Goal: Task Accomplishment & Management: Complete application form

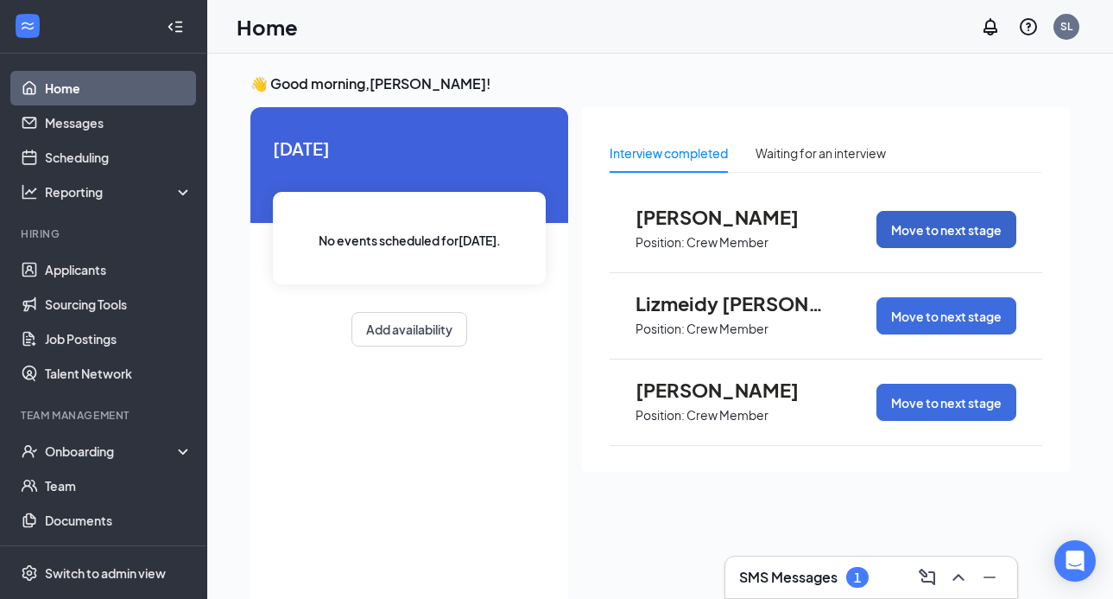
click at [938, 228] on button "Move to next stage" at bounding box center [947, 229] width 140 height 37
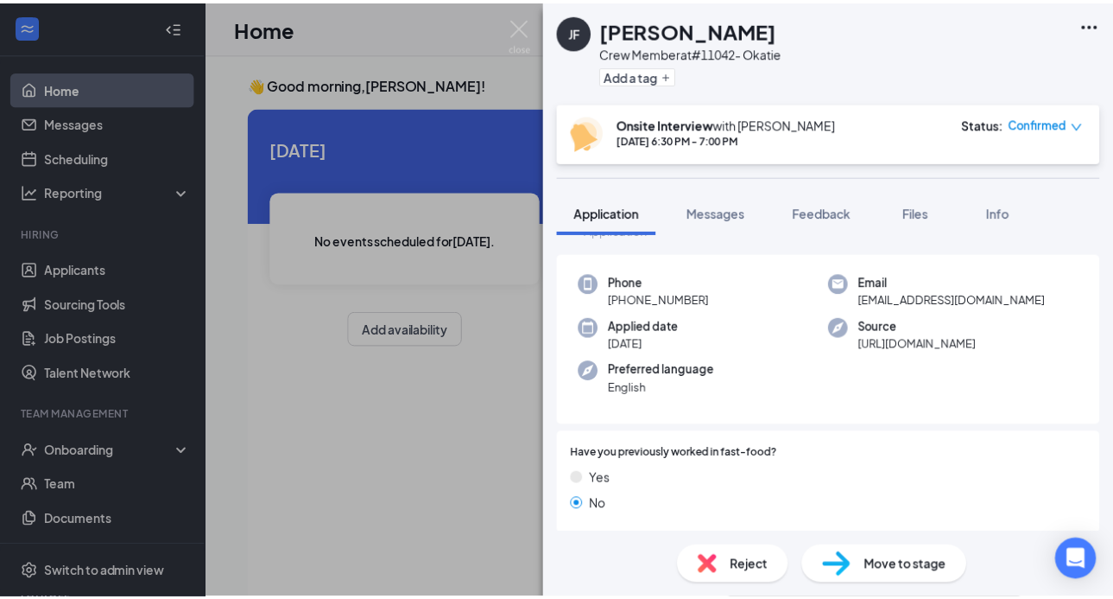
scroll to position [86, 0]
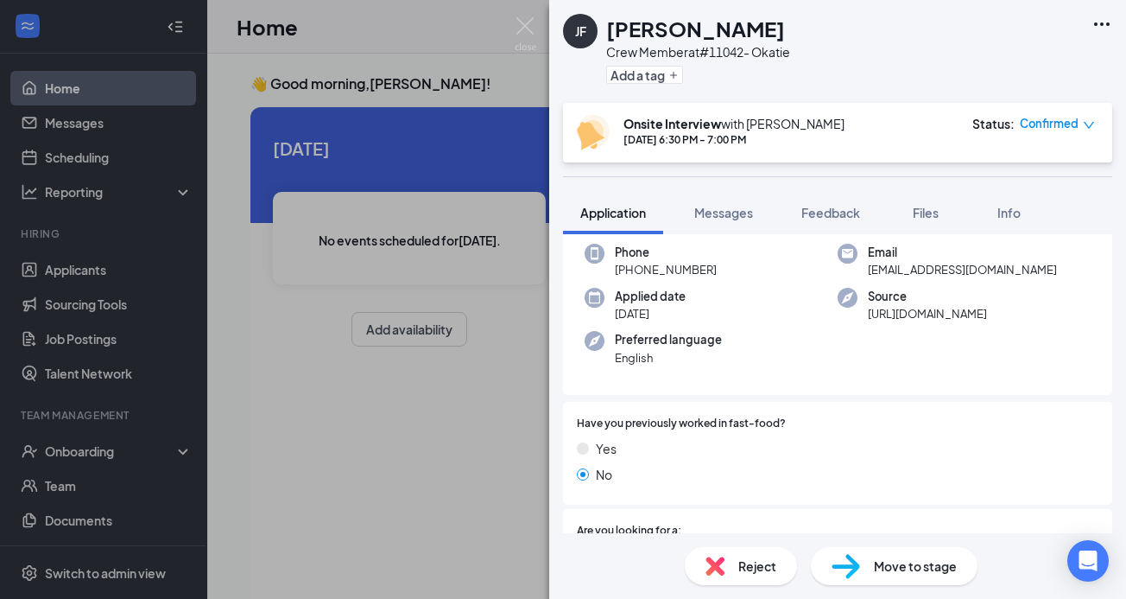
click at [935, 574] on span "Move to stage" at bounding box center [915, 565] width 83 height 19
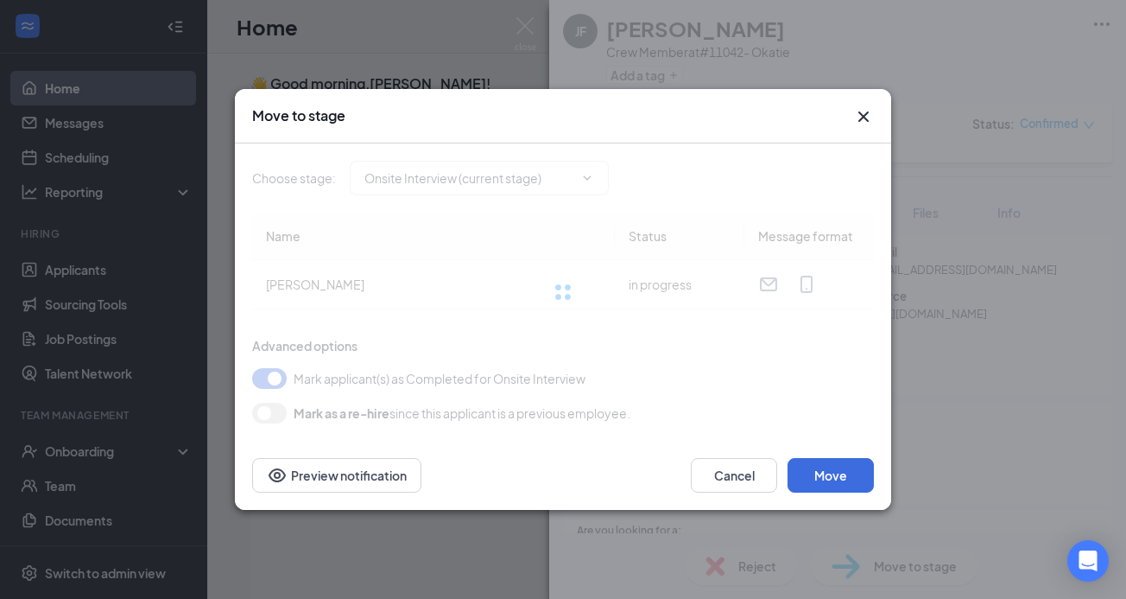
type input "Hiring Complete (final stage)"
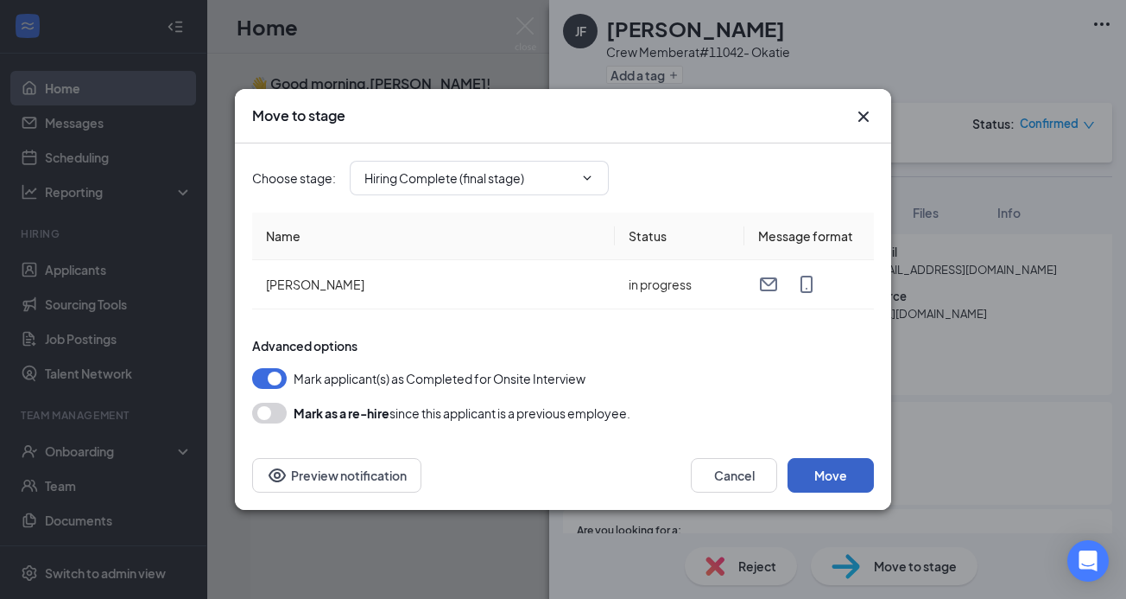
click at [842, 474] on button "Move" at bounding box center [831, 475] width 86 height 35
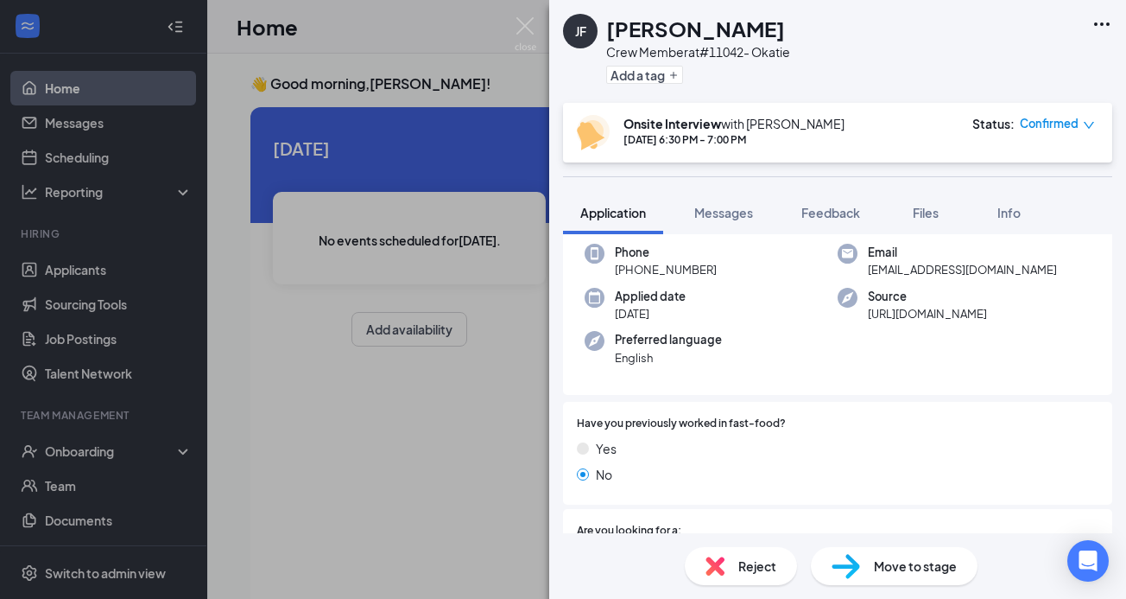
click at [938, 562] on span "Move to stage" at bounding box center [915, 565] width 83 height 19
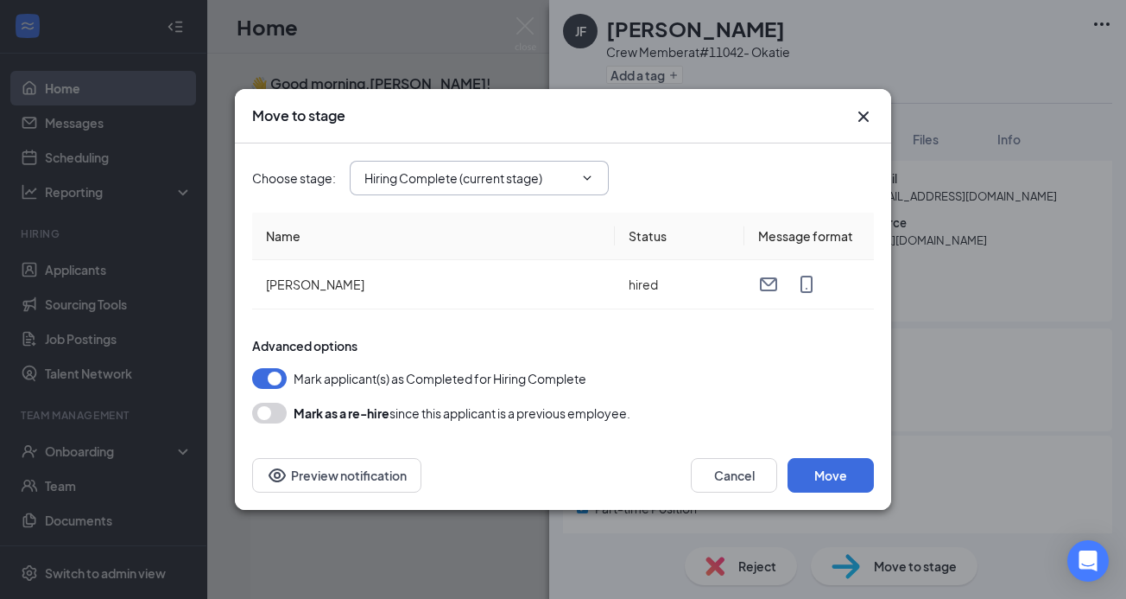
click at [589, 181] on icon "ChevronDown" at bounding box center [587, 178] width 14 height 14
click at [688, 147] on div "Choose stage : Hiring Complete (current stage)" at bounding box center [563, 177] width 622 height 69
click at [868, 111] on icon "Cross" at bounding box center [863, 116] width 21 height 21
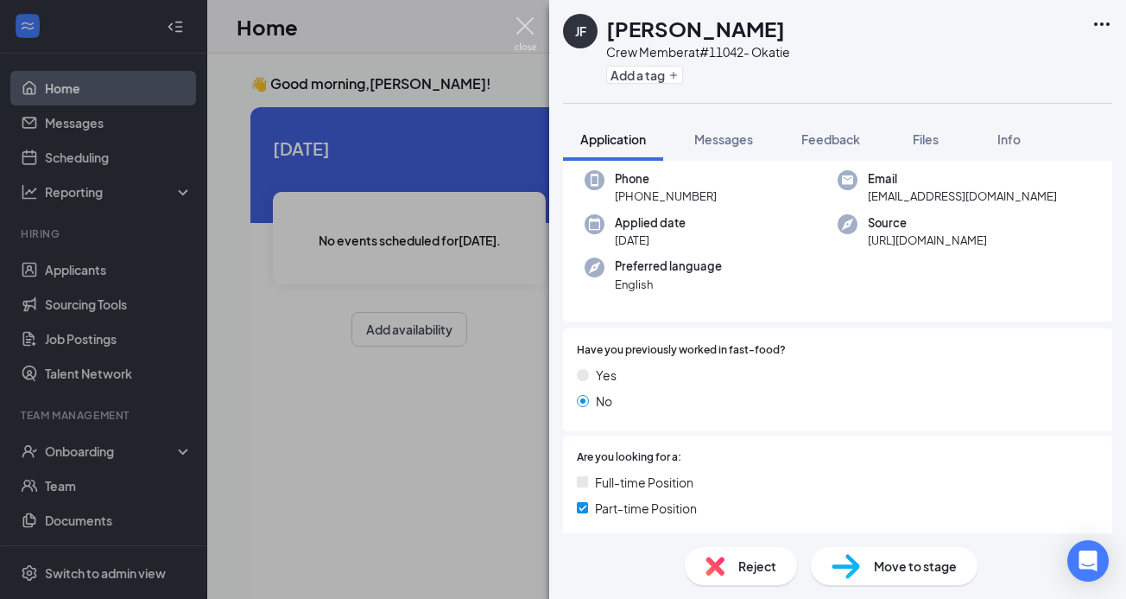
click at [529, 29] on img at bounding box center [526, 34] width 22 height 34
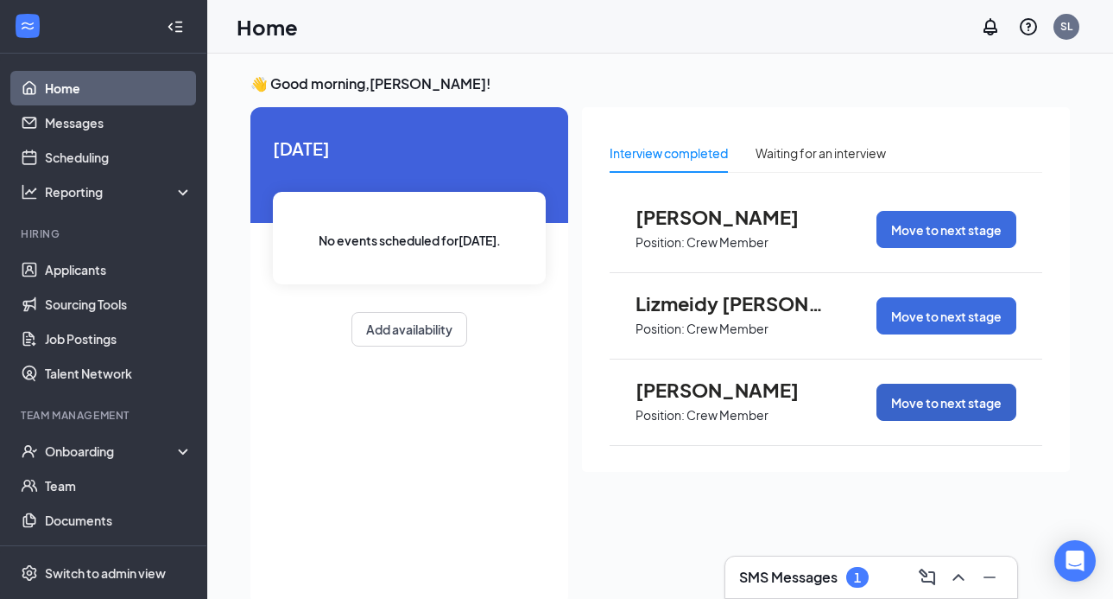
drag, startPoint x: 945, startPoint y: 405, endPoint x: 929, endPoint y: 406, distance: 15.6
click at [944, 404] on button "Move to next stage" at bounding box center [947, 402] width 140 height 37
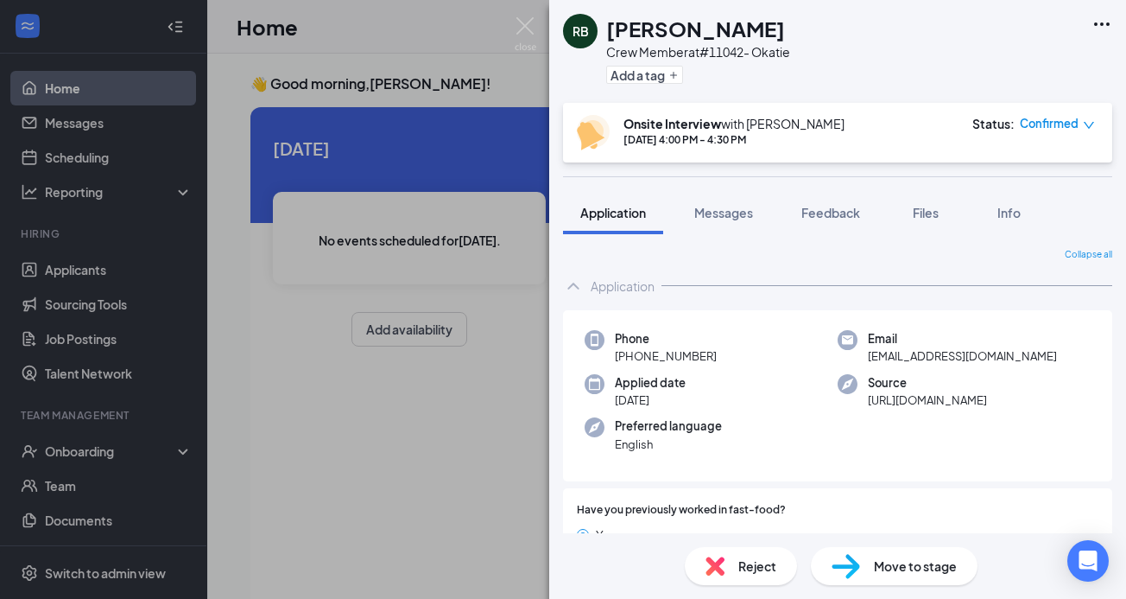
click at [1108, 21] on icon "Ellipses" at bounding box center [1102, 24] width 21 height 21
click at [925, 566] on span "Move to stage" at bounding box center [915, 565] width 83 height 19
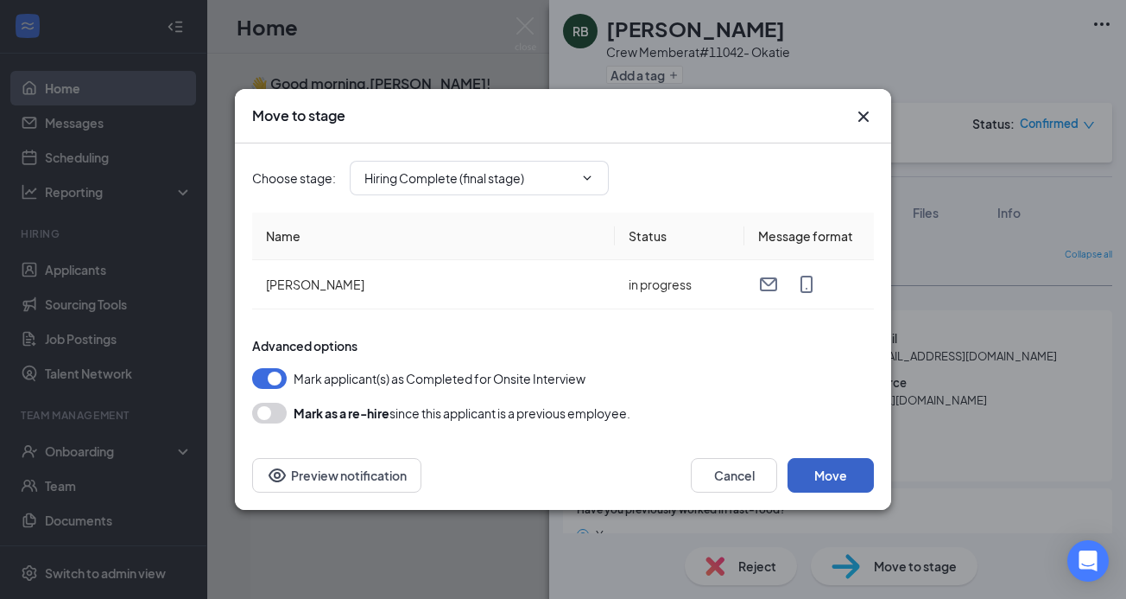
click at [827, 467] on button "Move" at bounding box center [831, 475] width 86 height 35
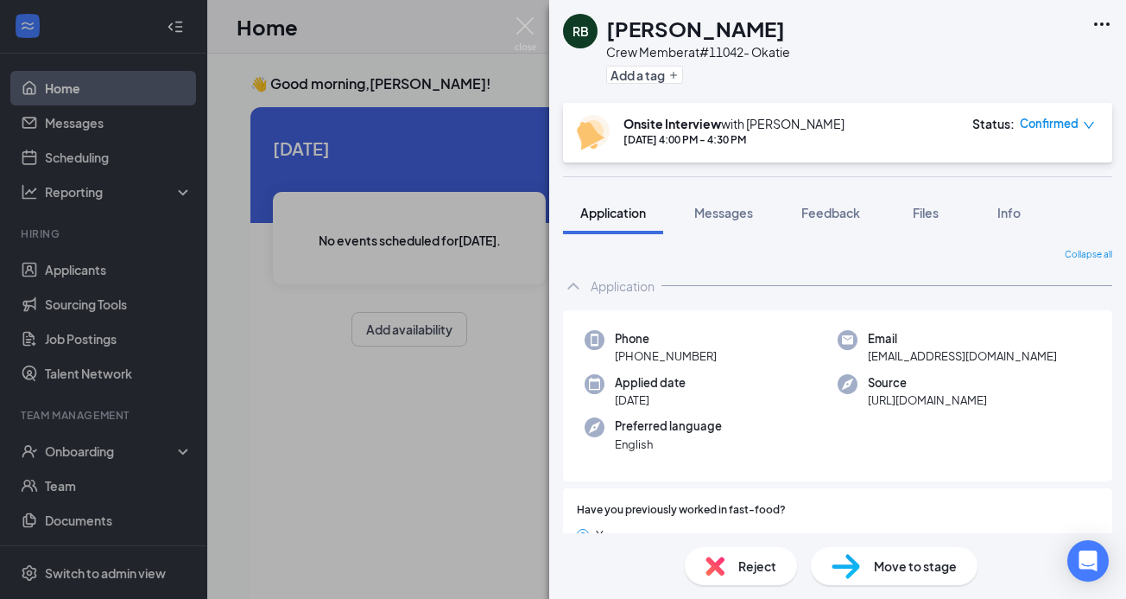
click at [45, 265] on div "RB [PERSON_NAME] Crew Member at #11042- Okatie Add a tag Onsite Interview with …" at bounding box center [563, 299] width 1126 height 599
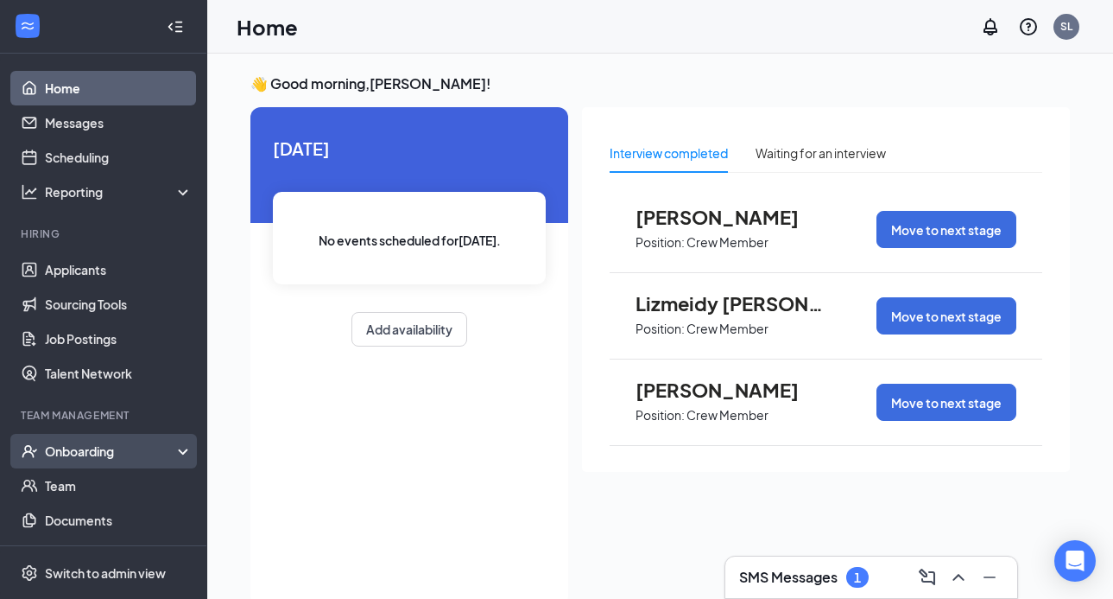
click at [84, 461] on div "Onboarding" at bounding box center [103, 451] width 207 height 35
click at [85, 496] on link "Overview" at bounding box center [119, 485] width 148 height 35
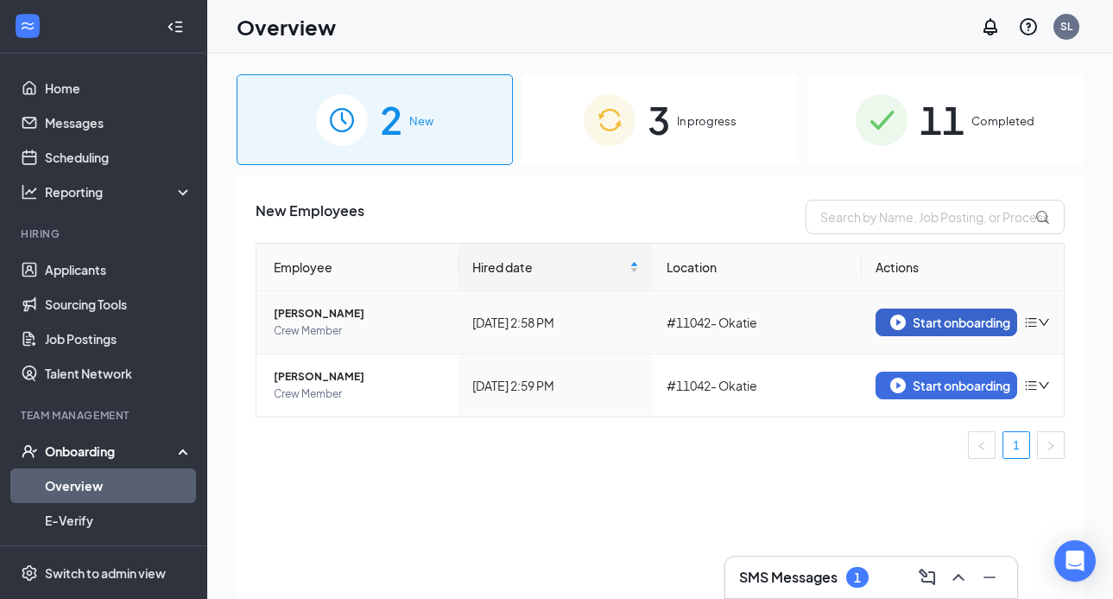
click at [967, 328] on div "Start onboarding" at bounding box center [947, 322] width 112 height 16
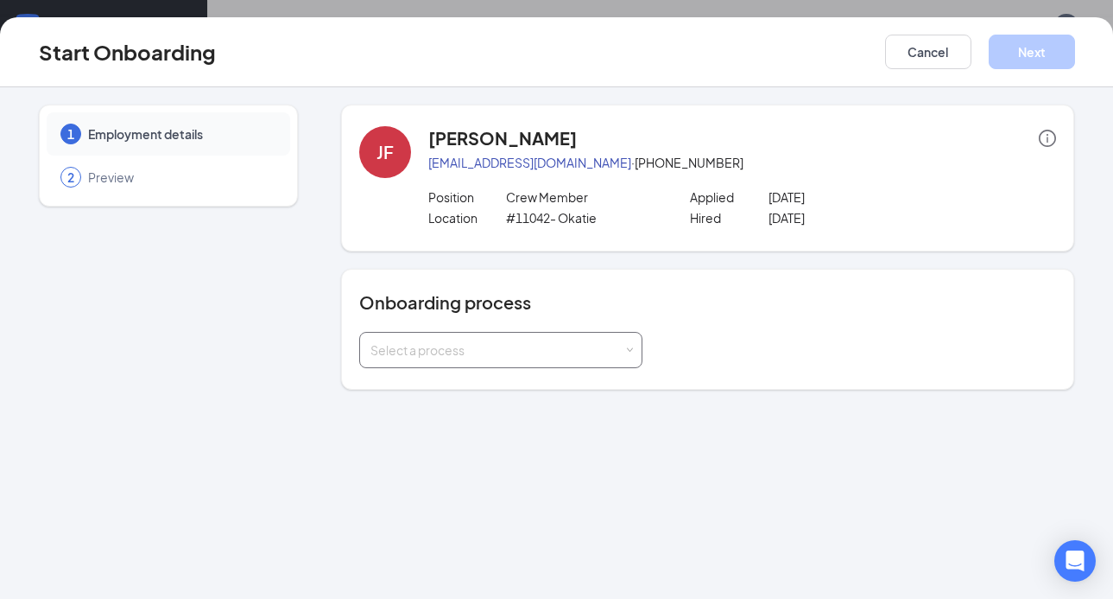
click at [626, 349] on span at bounding box center [629, 350] width 8 height 8
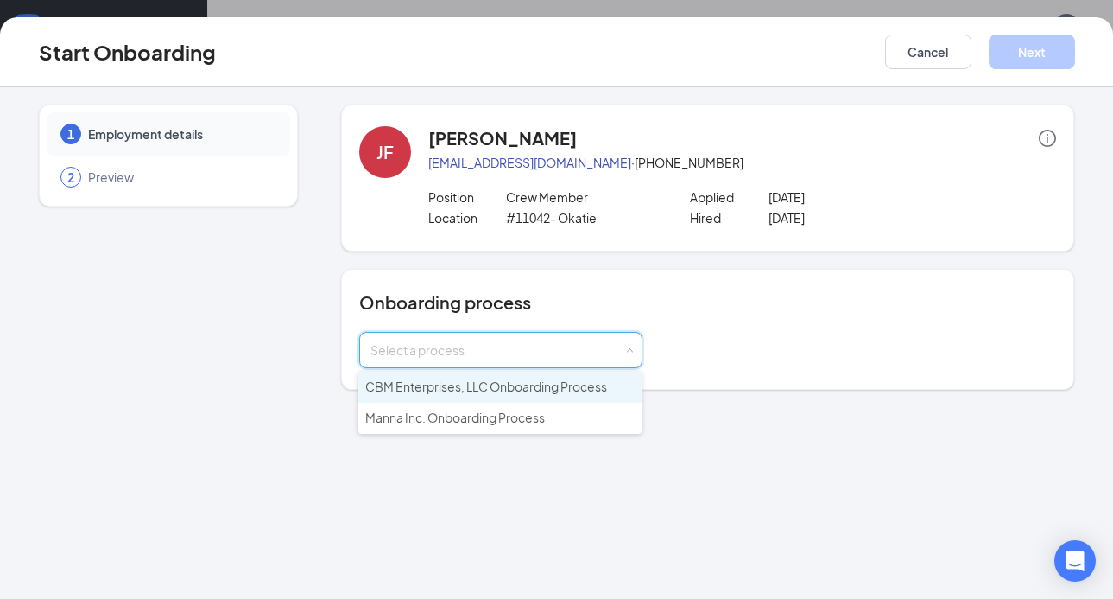
click at [443, 385] on span "CBM Enterprises, LLC Onboarding Process" at bounding box center [486, 386] width 242 height 16
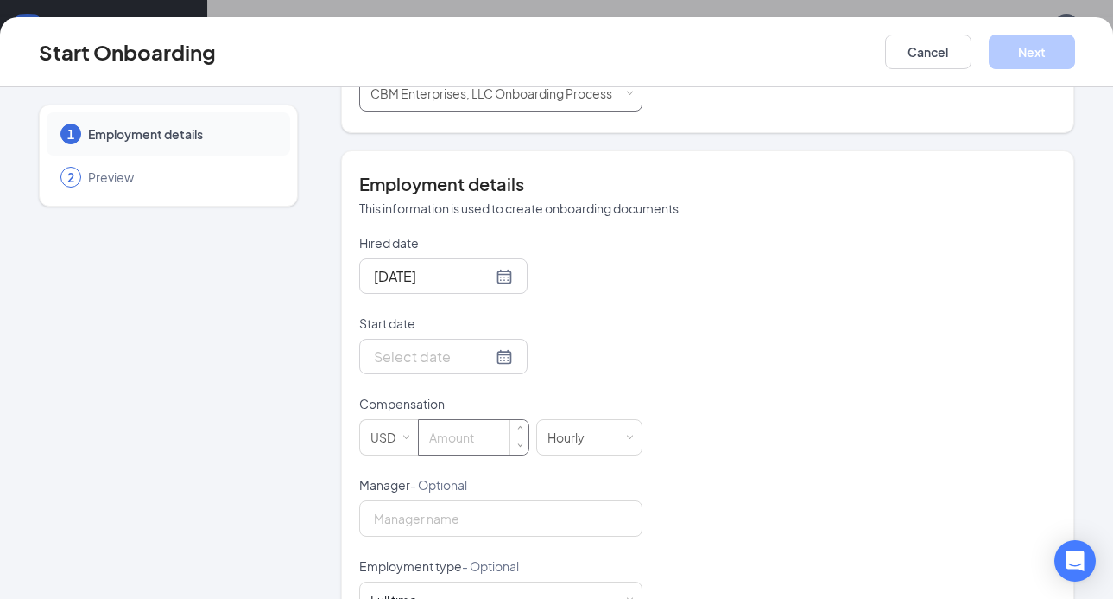
scroll to position [259, 0]
click at [487, 355] on div at bounding box center [443, 354] width 139 height 22
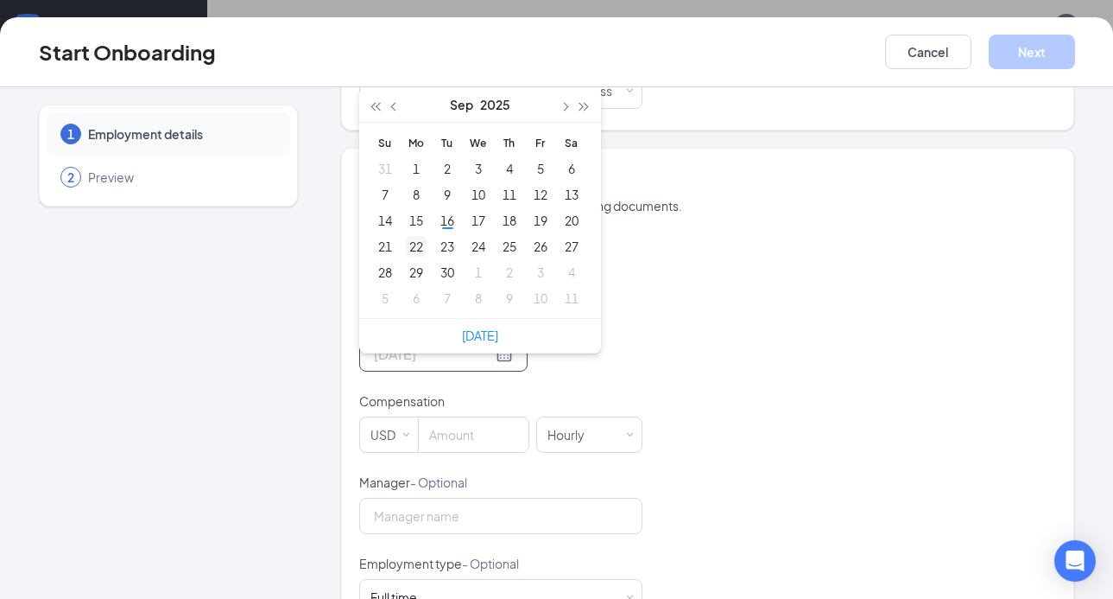
type input "[DATE]"
click at [407, 238] on div "22" at bounding box center [416, 246] width 21 height 21
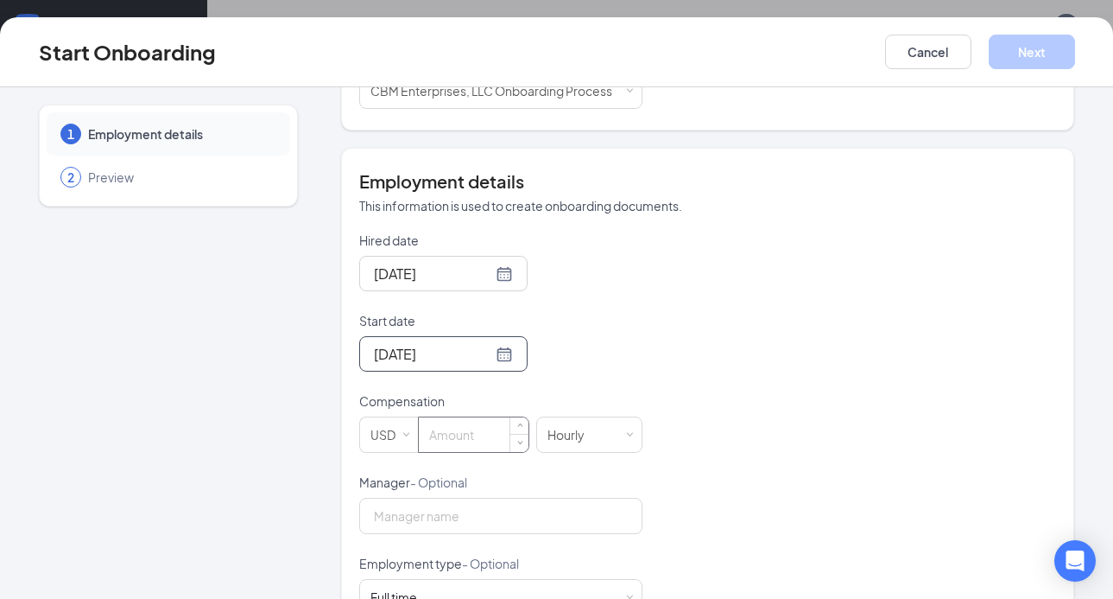
click at [447, 437] on input at bounding box center [474, 434] width 110 height 35
type input "13"
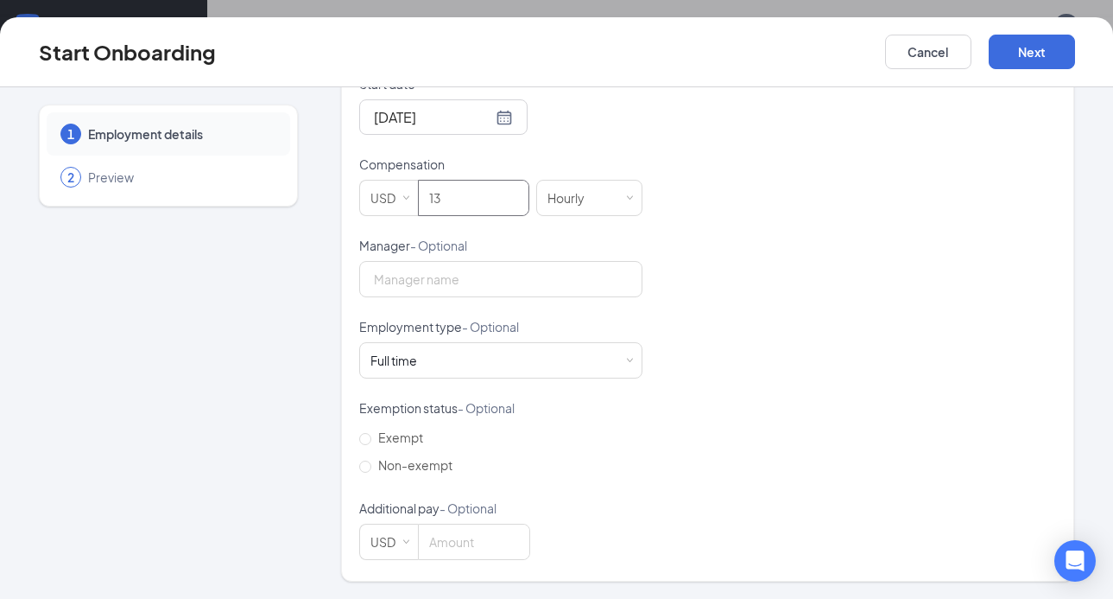
scroll to position [64, 0]
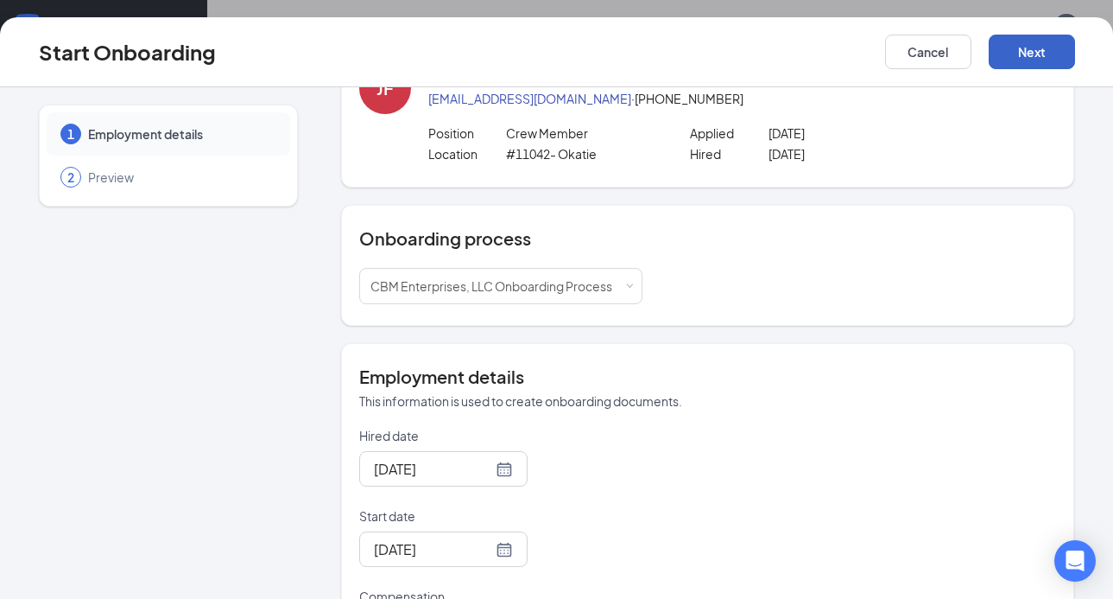
click at [1043, 46] on button "Next" at bounding box center [1032, 52] width 86 height 35
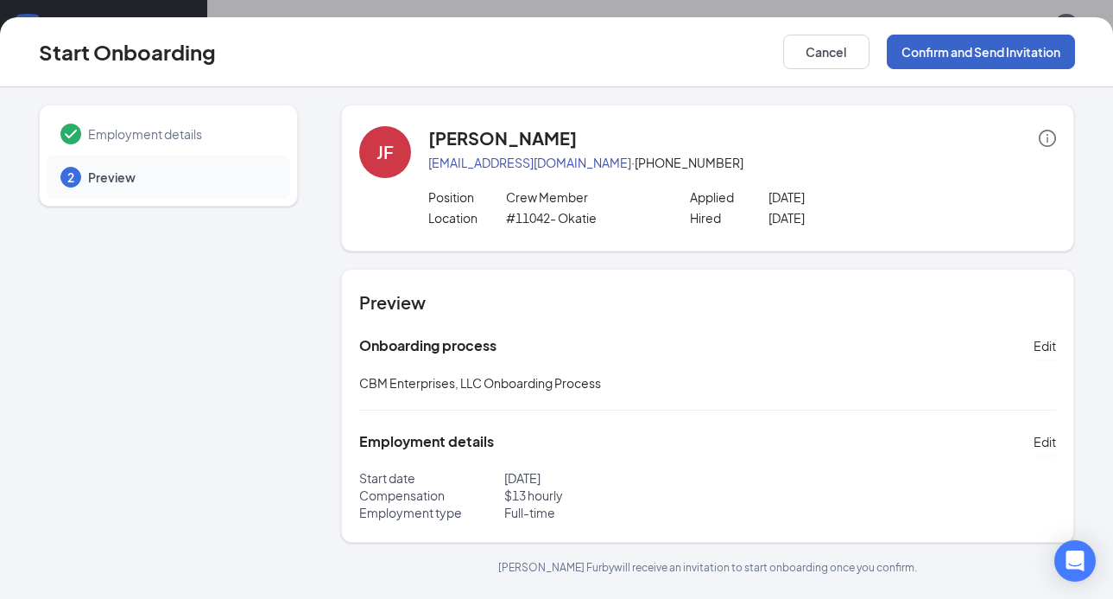
click at [925, 54] on button "Confirm and Send Invitation" at bounding box center [981, 52] width 188 height 35
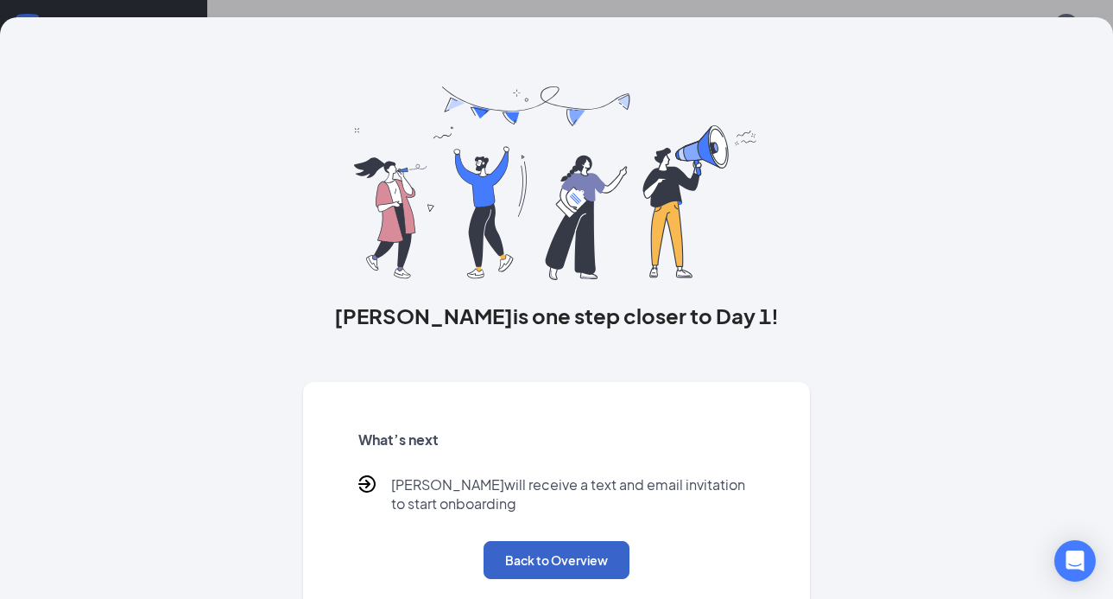
click at [581, 552] on button "Back to Overview" at bounding box center [557, 560] width 146 height 38
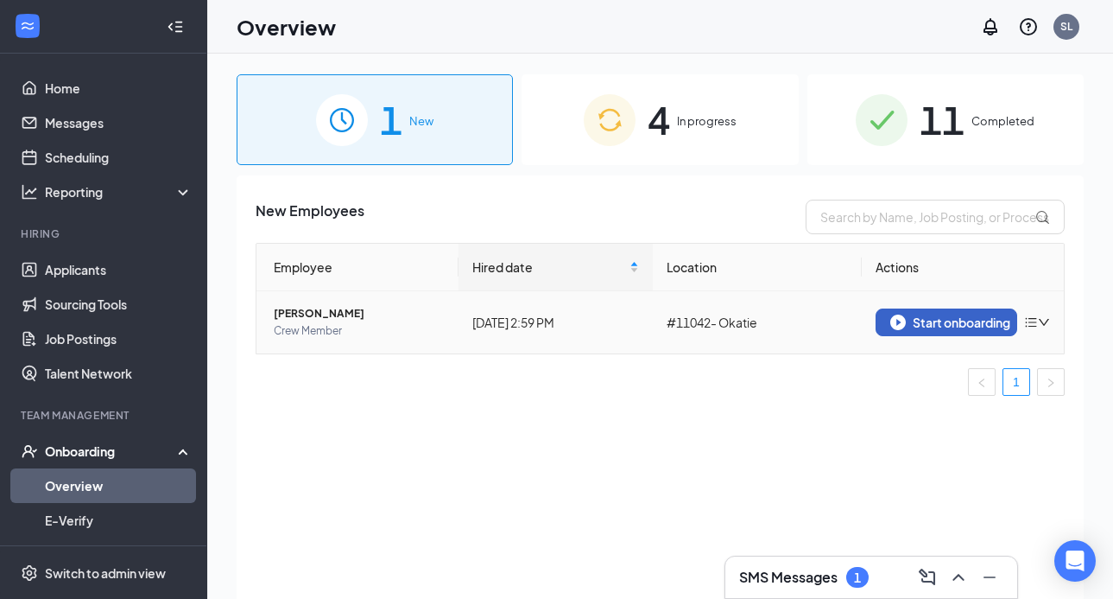
click at [915, 321] on div "Start onboarding" at bounding box center [947, 322] width 112 height 16
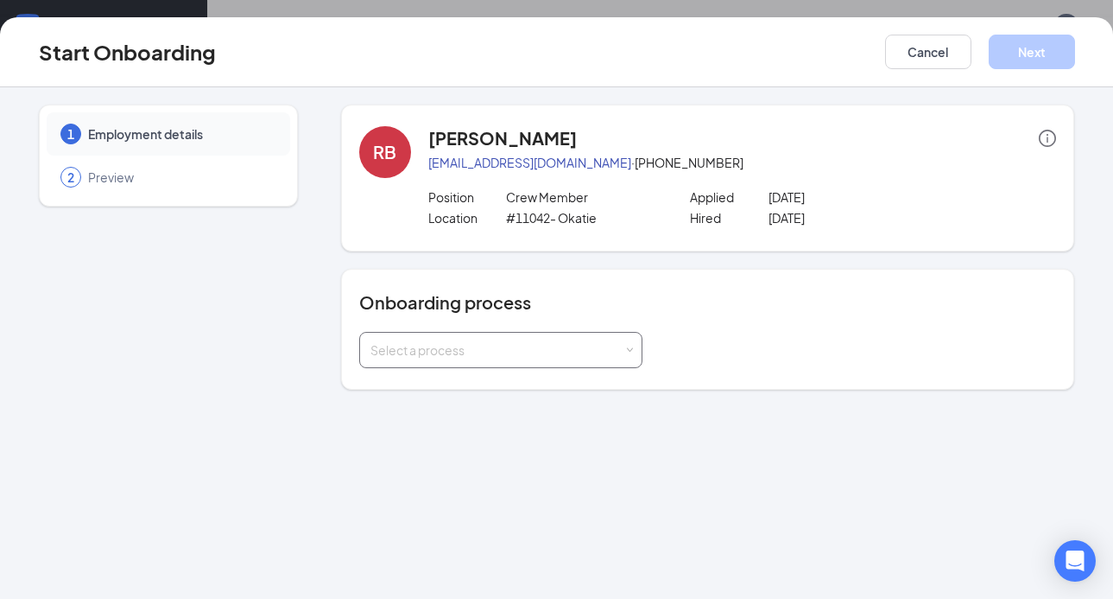
click at [555, 344] on div "Select a process" at bounding box center [497, 349] width 253 height 17
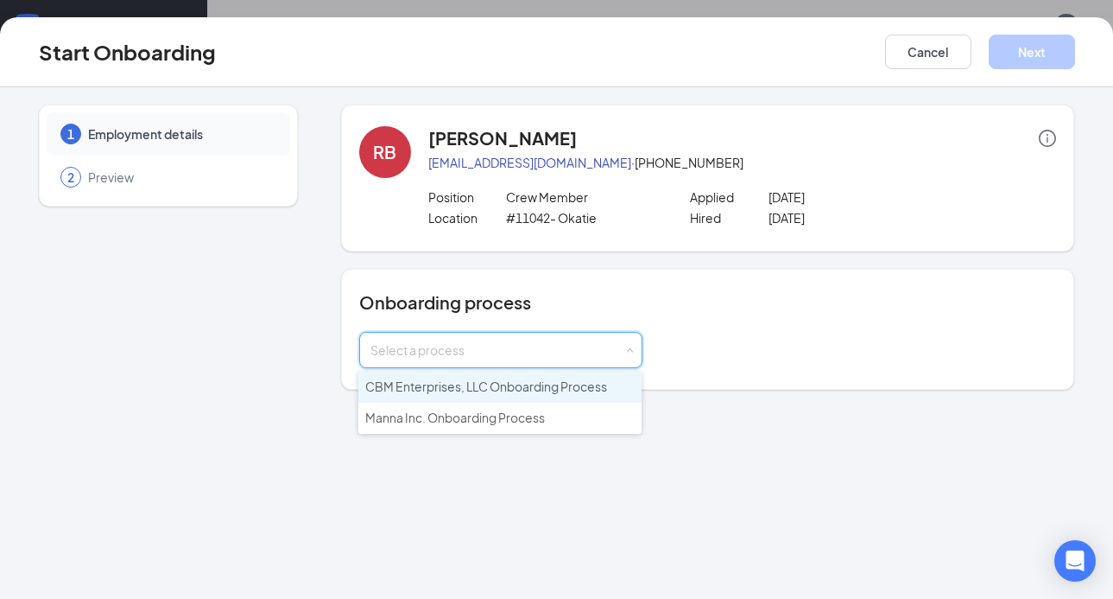
click at [443, 388] on span "CBM Enterprises, LLC Onboarding Process" at bounding box center [486, 386] width 242 height 16
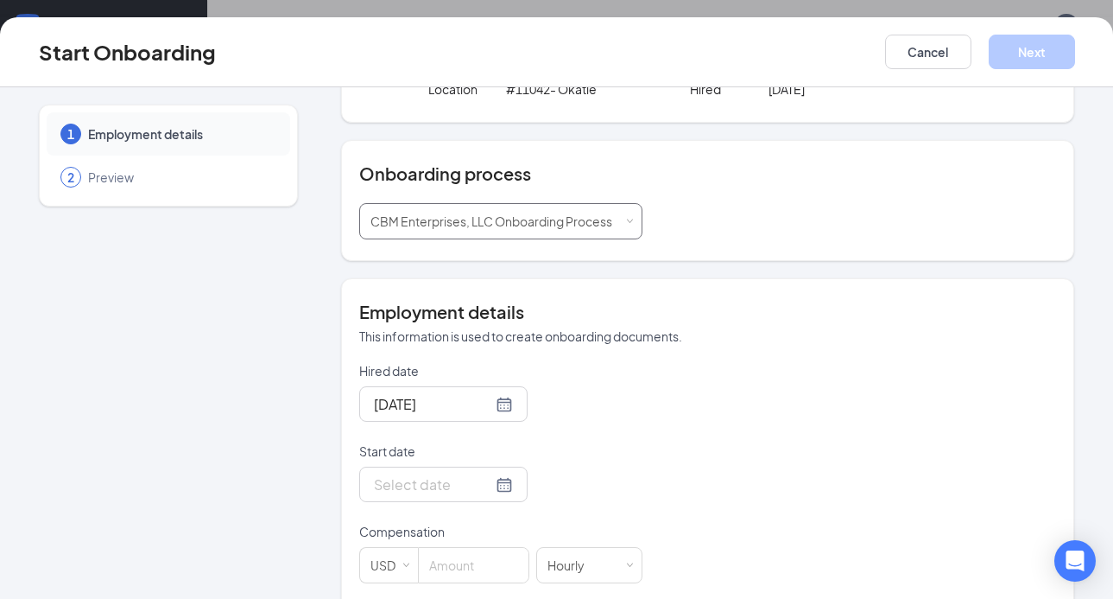
scroll to position [259, 0]
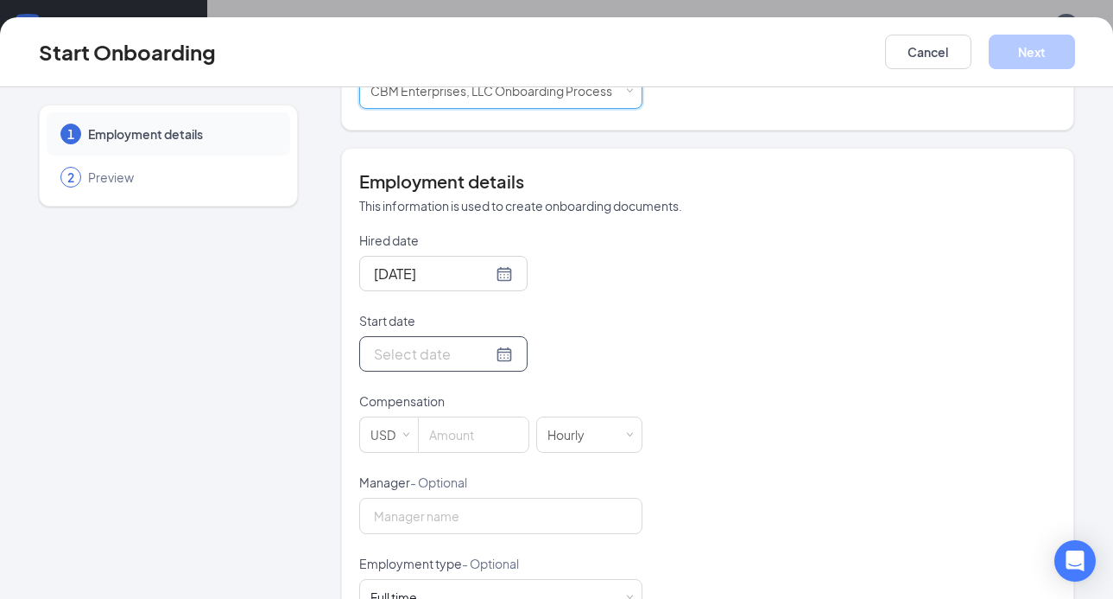
click at [478, 351] on div at bounding box center [443, 354] width 139 height 22
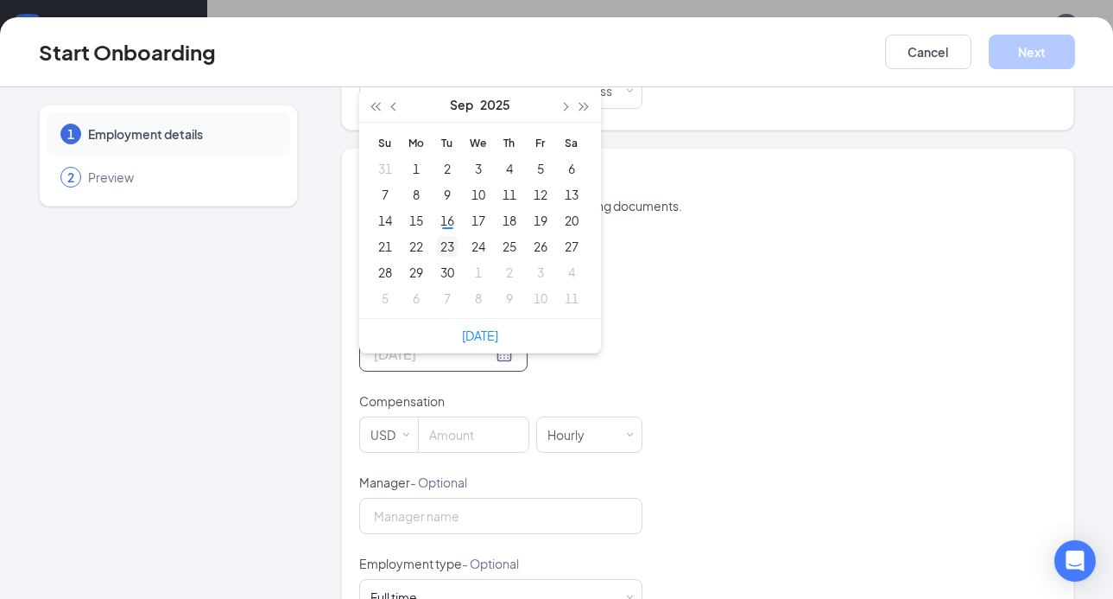
type input "[DATE]"
click at [447, 247] on div "23" at bounding box center [447, 246] width 21 height 21
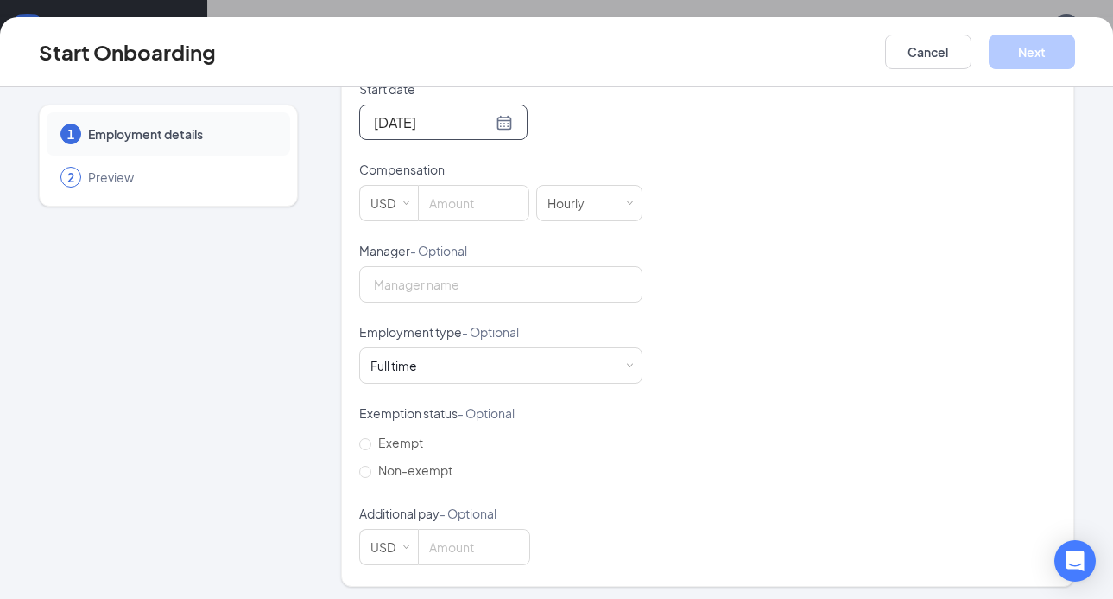
scroll to position [496, 0]
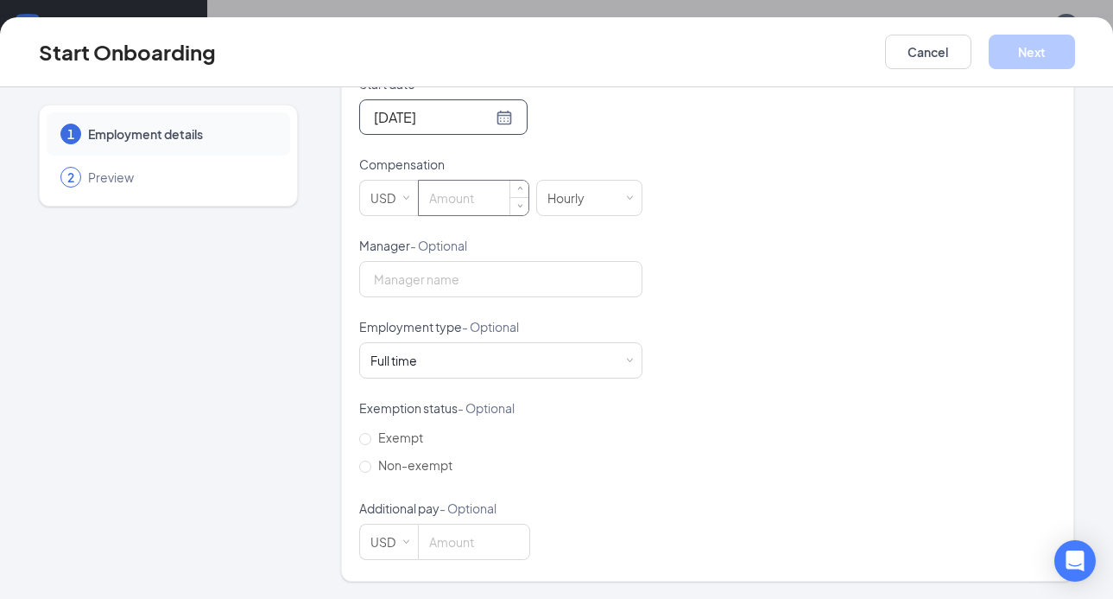
click at [480, 203] on input at bounding box center [474, 198] width 110 height 35
type input "13"
click at [1035, 40] on button "Next" at bounding box center [1032, 52] width 86 height 35
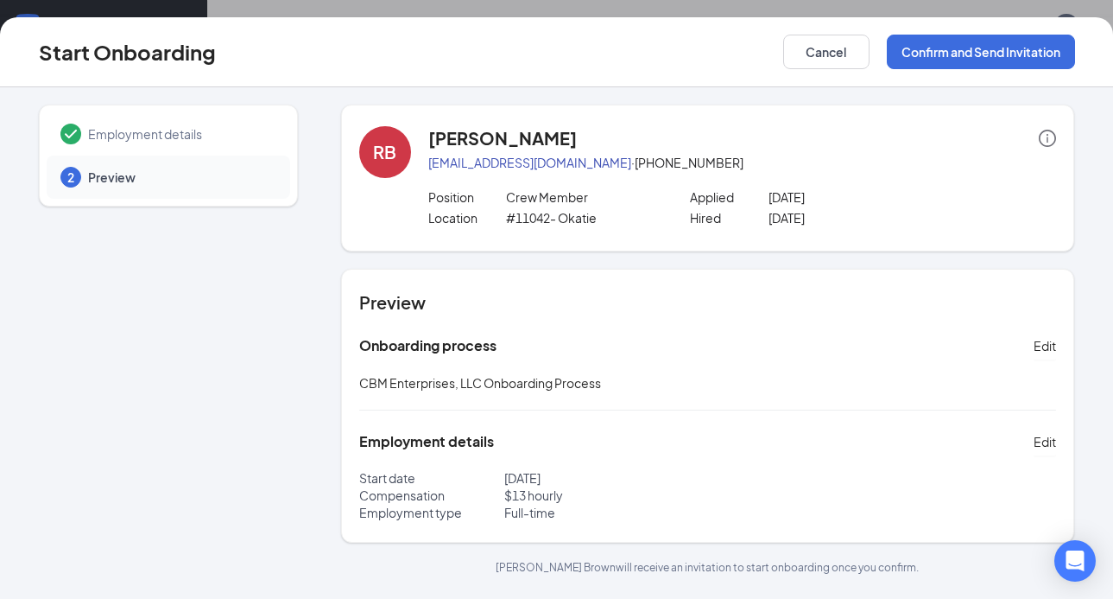
scroll to position [0, 0]
click at [931, 50] on button "Confirm and Send Invitation" at bounding box center [981, 52] width 188 height 35
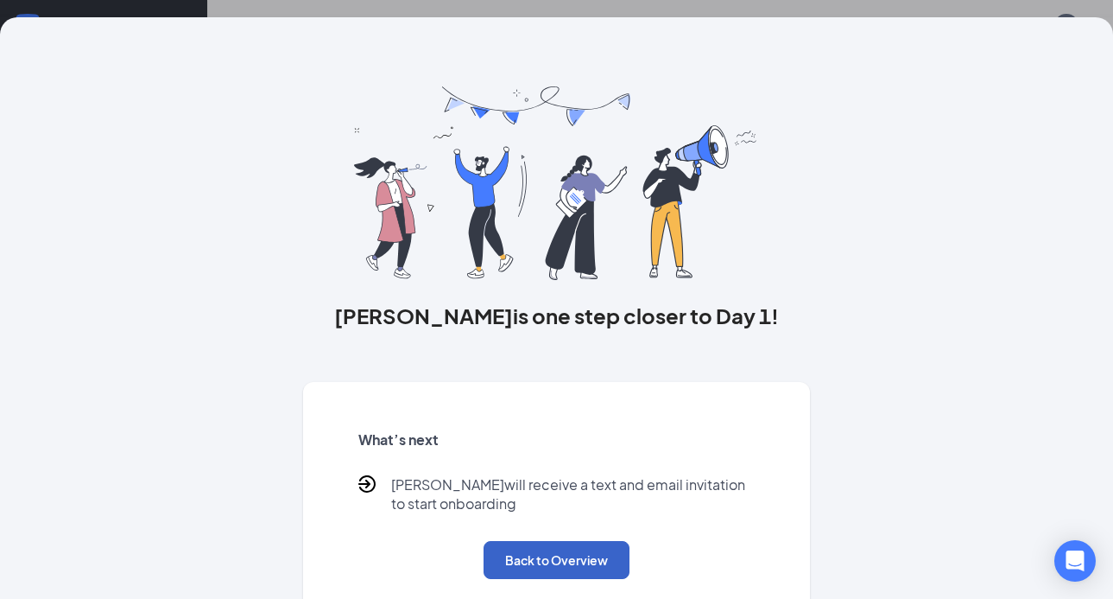
drag, startPoint x: 932, startPoint y: 94, endPoint x: 512, endPoint y: 542, distance: 614.2
click at [512, 542] on button "Back to Overview" at bounding box center [557, 560] width 146 height 38
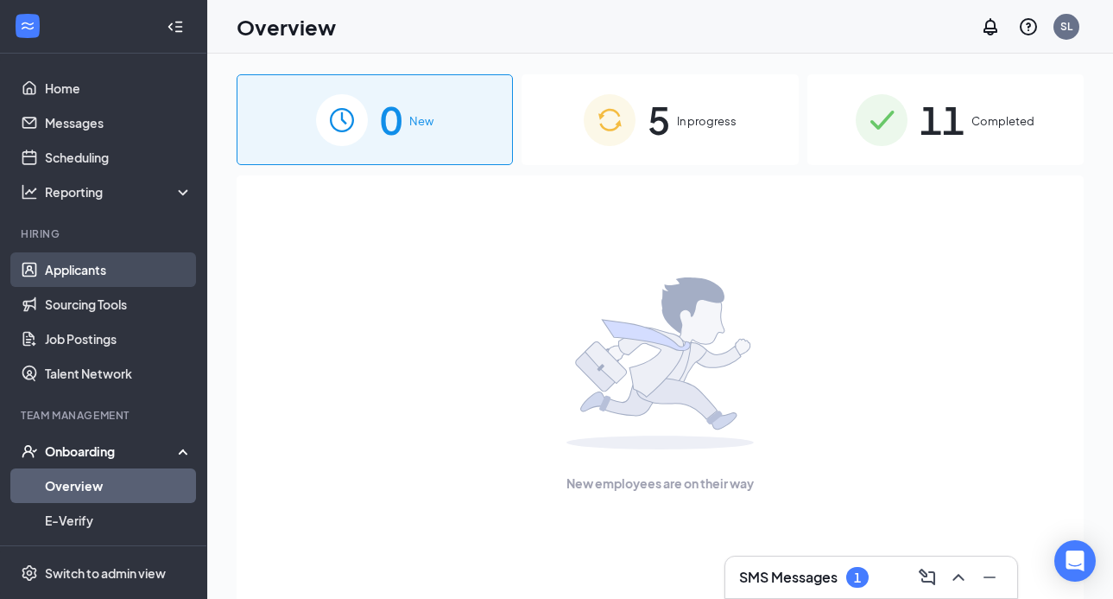
click at [96, 267] on link "Applicants" at bounding box center [119, 269] width 148 height 35
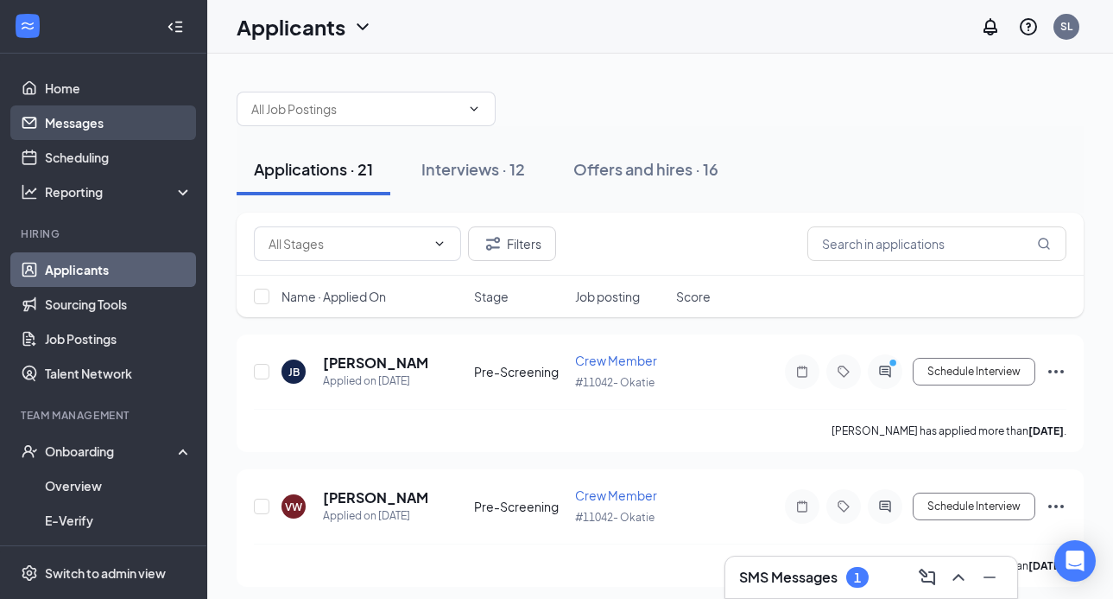
click at [104, 127] on link "Messages" at bounding box center [119, 122] width 148 height 35
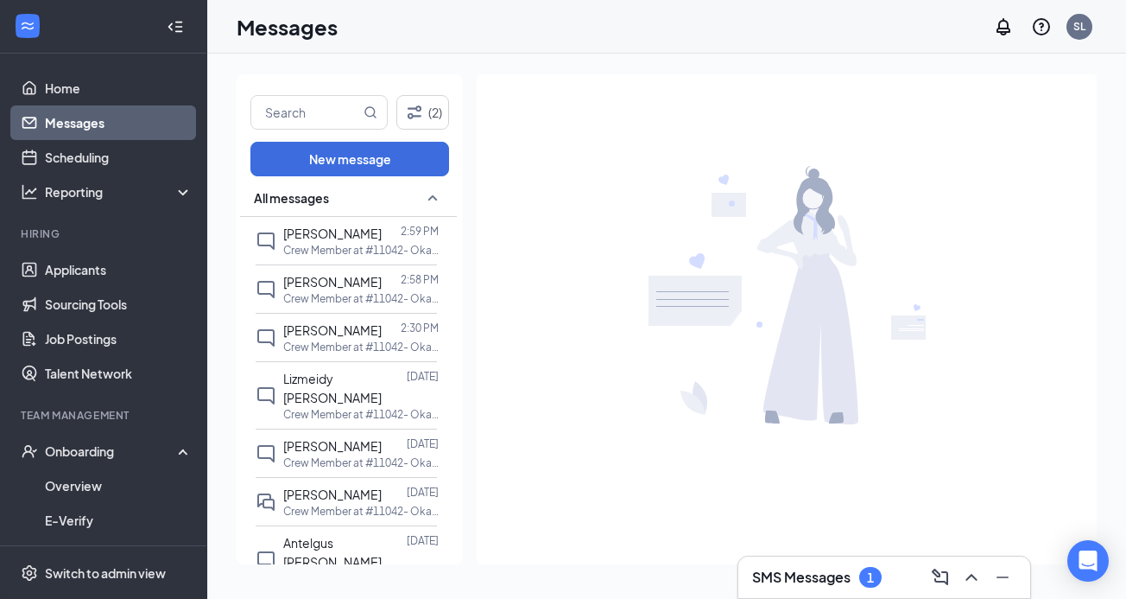
scroll to position [173, 0]
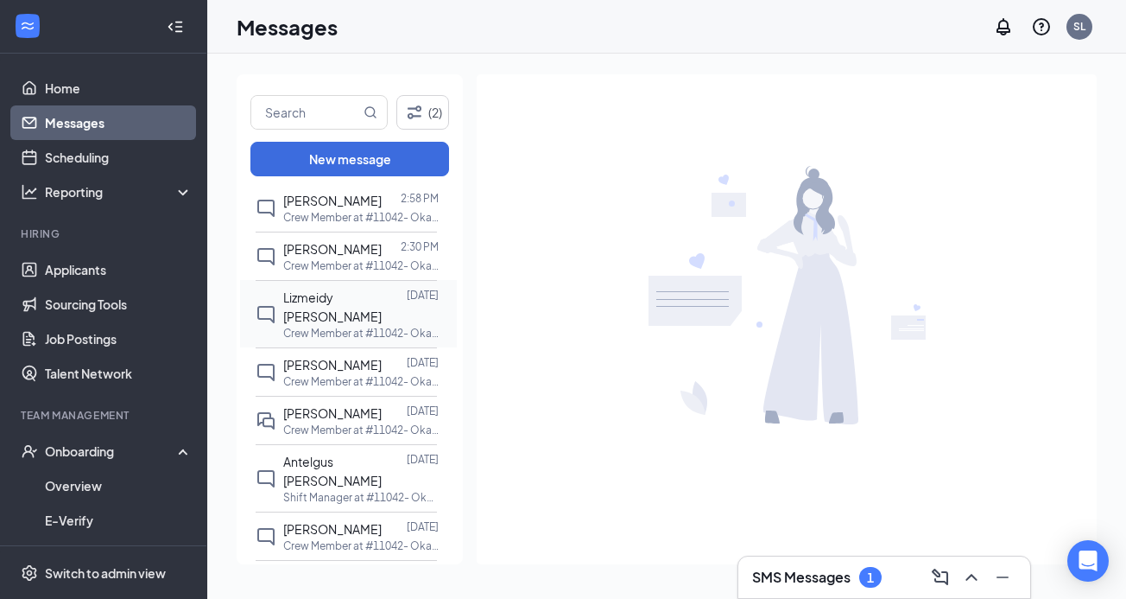
click at [350, 305] on div "Lizmeidy [PERSON_NAME]" at bounding box center [345, 307] width 124 height 38
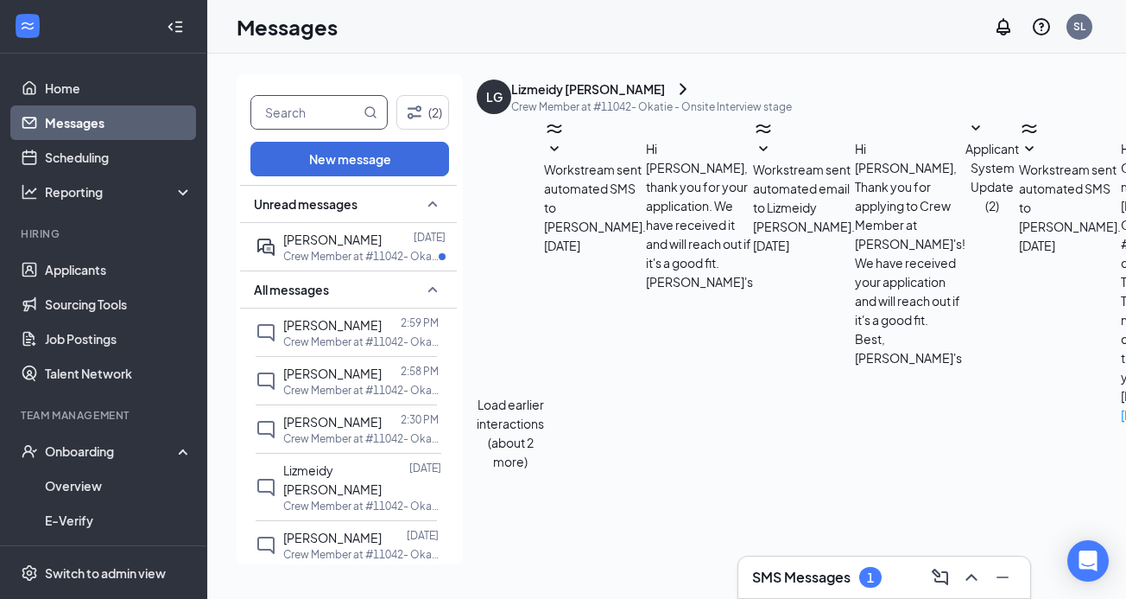
scroll to position [259, 0]
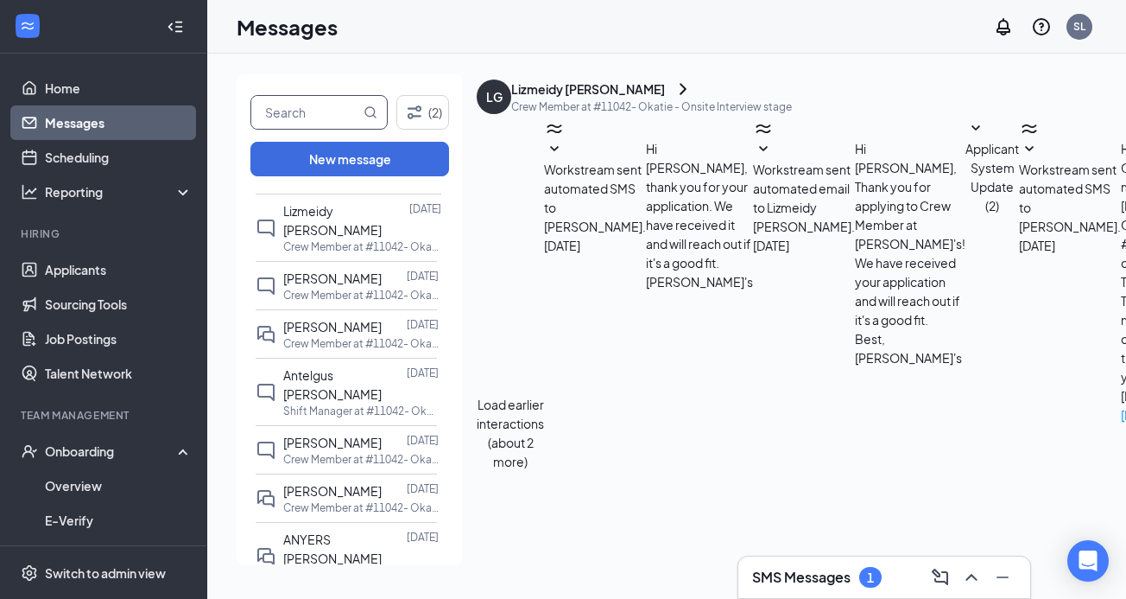
click at [345, 100] on input "text" at bounding box center [305, 112] width 109 height 33
type input "ever"
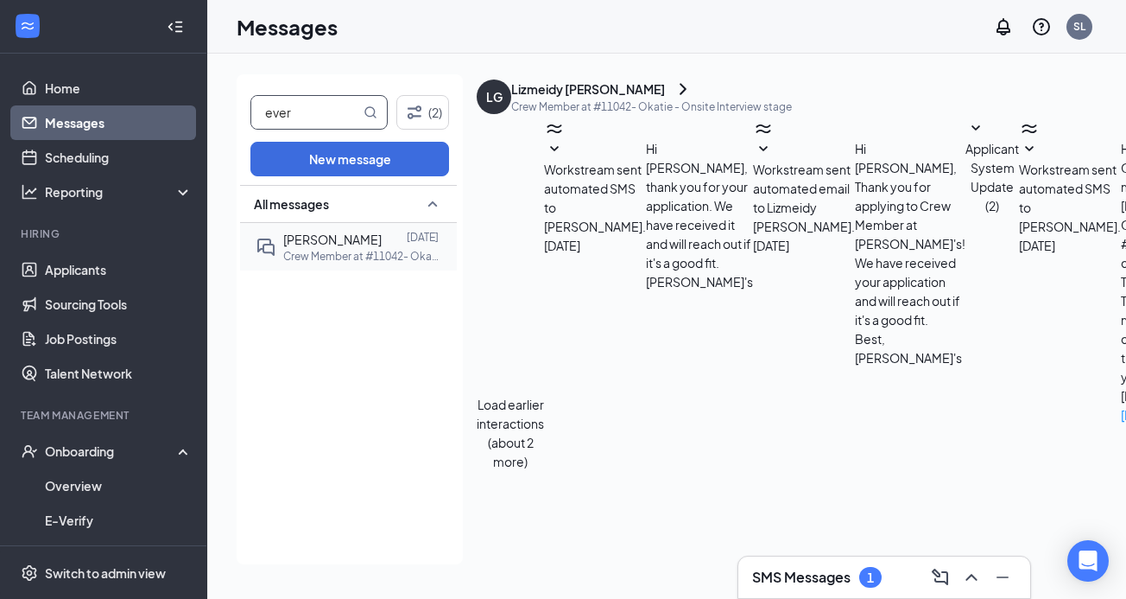
click at [342, 244] on span "[PERSON_NAME]" at bounding box center [332, 239] width 98 height 16
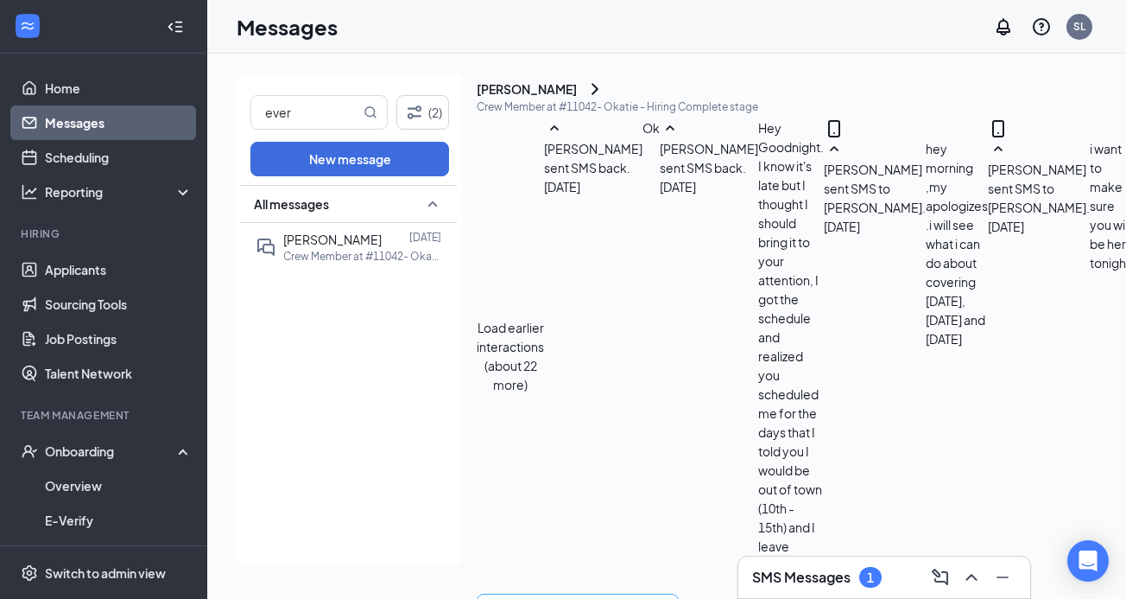
scroll to position [33, 0]
type textarea "hey did you call for your schedule, if not you work tommorow5pm"
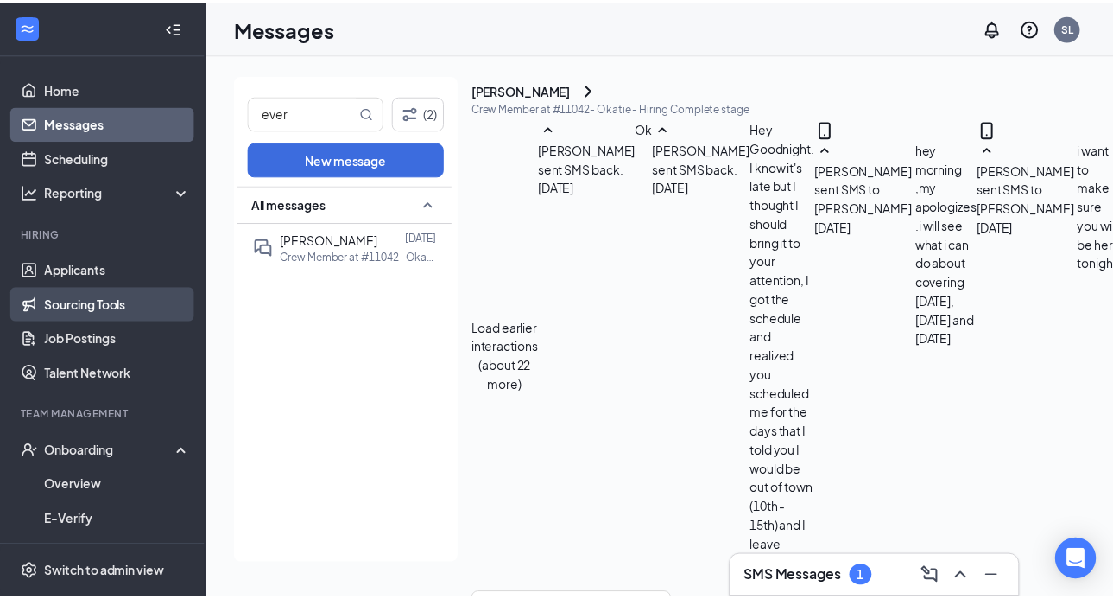
scroll to position [1025, 0]
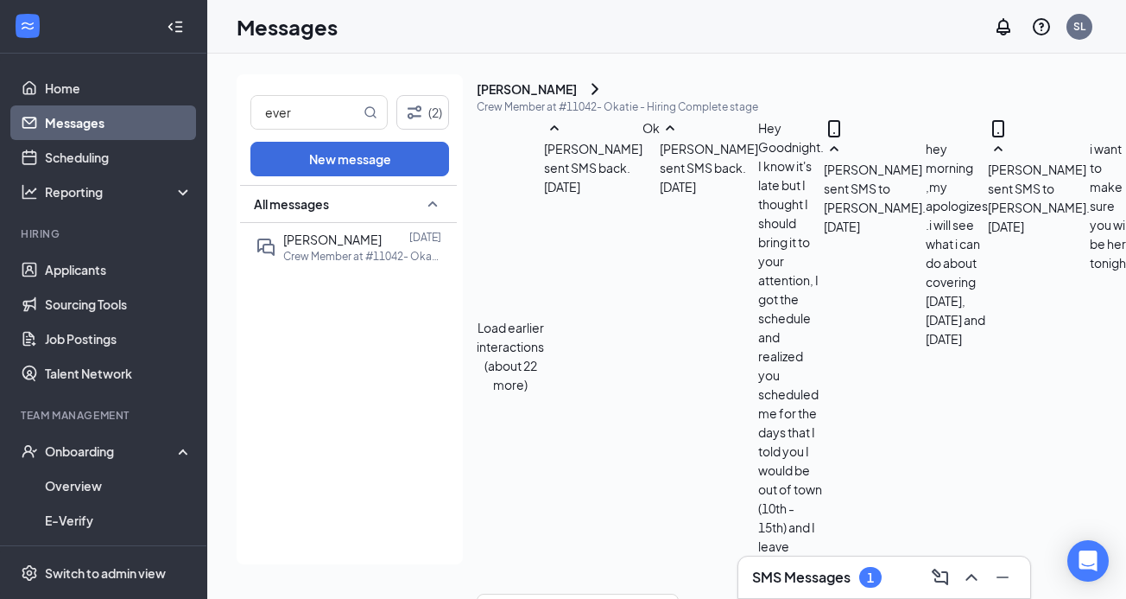
drag, startPoint x: 308, startPoint y: 234, endPoint x: 278, endPoint y: 247, distance: 32.1
click at [308, 234] on span "[PERSON_NAME]" at bounding box center [332, 239] width 98 height 16
drag, startPoint x: 338, startPoint y: 108, endPoint x: 107, endPoint y: 124, distance: 231.2
click at [111, 124] on div "Home Messages Scheduling Reporting Hiring Applicants Sourcing Tools Job Posting…" at bounding box center [563, 299] width 1126 height 599
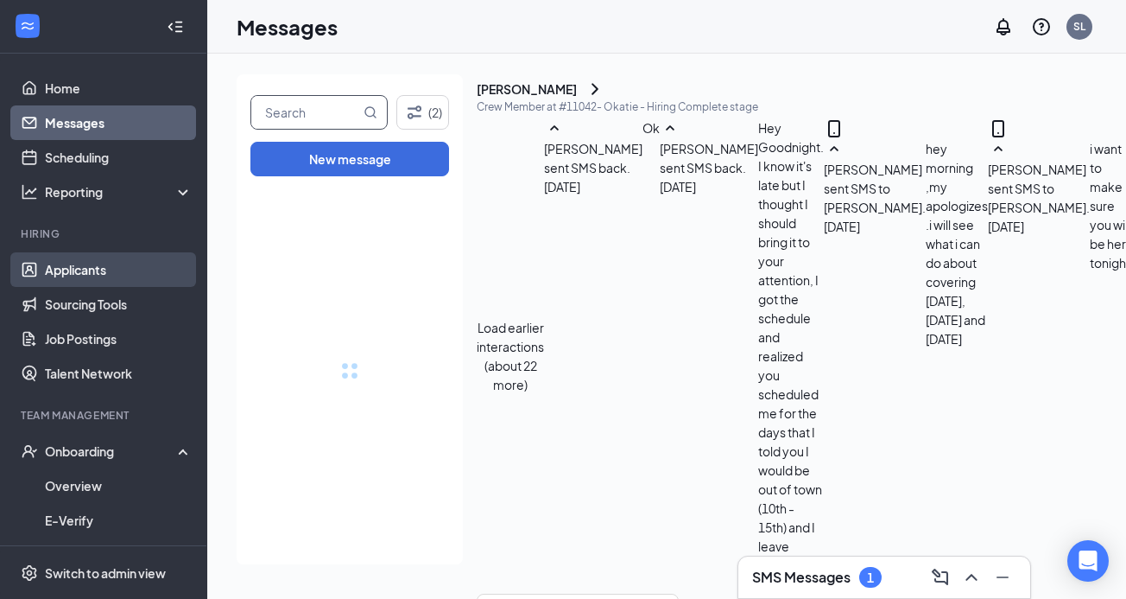
click at [87, 276] on link "Applicants" at bounding box center [119, 269] width 148 height 35
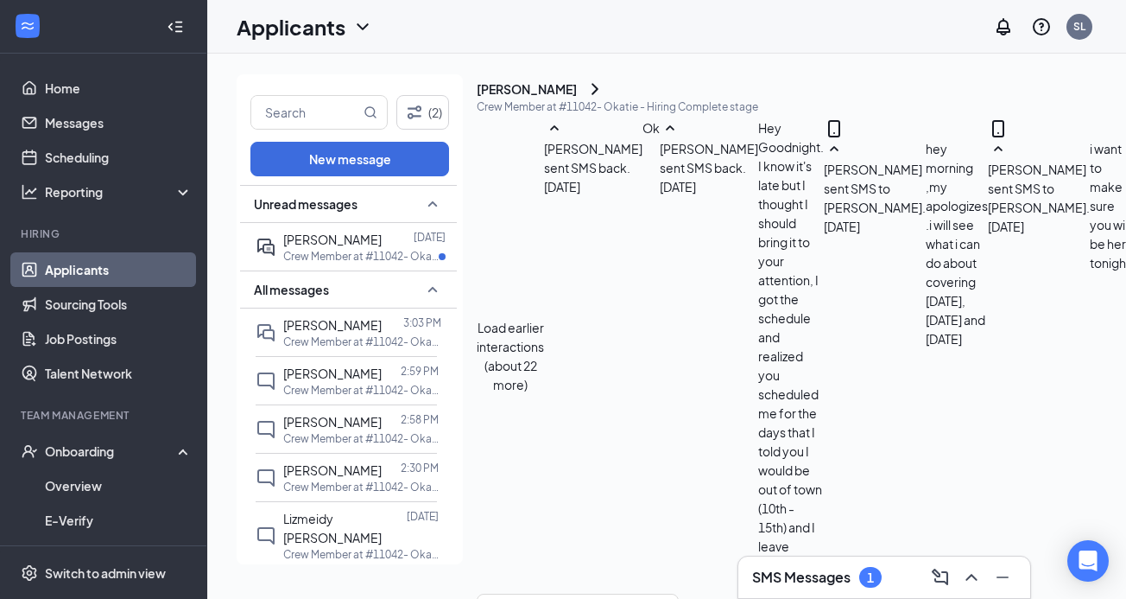
click at [86, 273] on link "Applicants" at bounding box center [119, 269] width 148 height 35
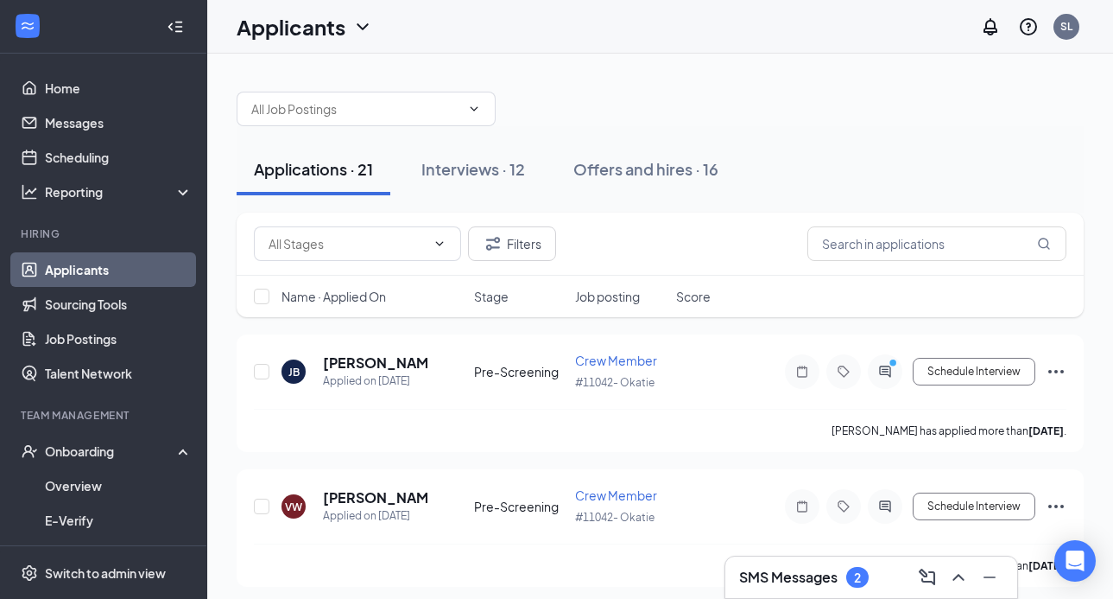
click at [79, 254] on link "Applicants" at bounding box center [119, 269] width 148 height 35
